Goal: Task Accomplishment & Management: Manage account settings

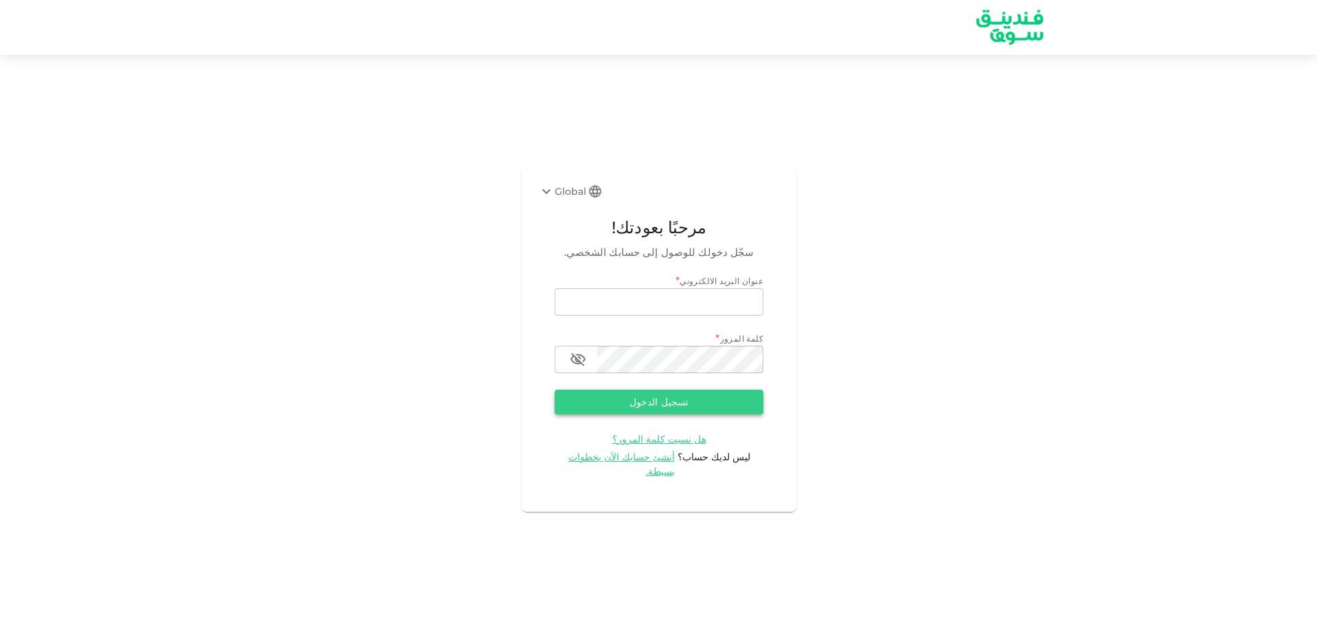
type input "[EMAIL_ADDRESS][DOMAIN_NAME]"
click at [594, 412] on button "تسجيل الدخول" at bounding box center [658, 402] width 209 height 25
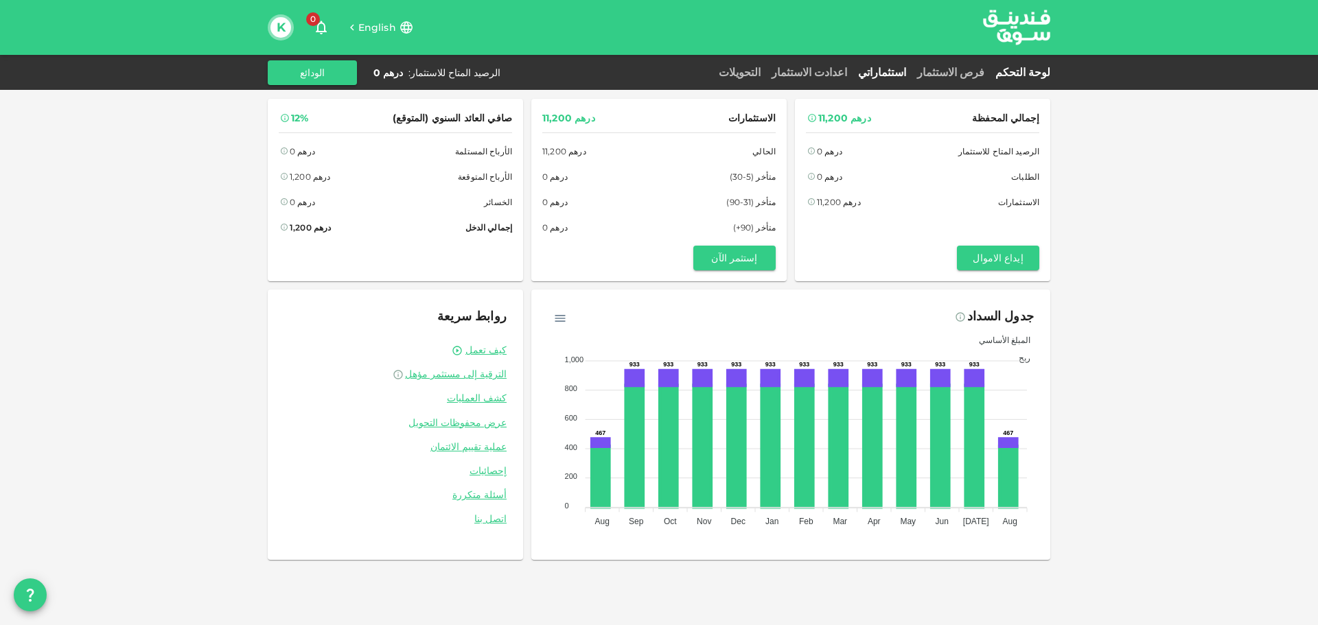
click at [901, 69] on link "استثماراتي" at bounding box center [881, 72] width 59 height 13
